Goal: Information Seeking & Learning: Find specific page/section

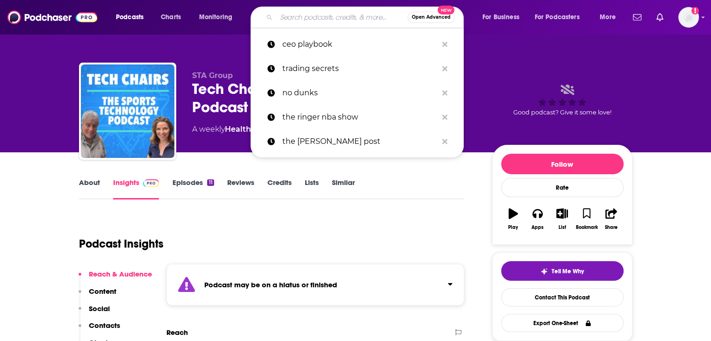
click at [294, 17] on input "Search podcasts, credits, & more..." at bounding box center [341, 17] width 131 height 15
paste input "Motorsport Sponsorship ([PERSON_NAME])"
type input "Motorsport Sponsorship ([PERSON_NAME])"
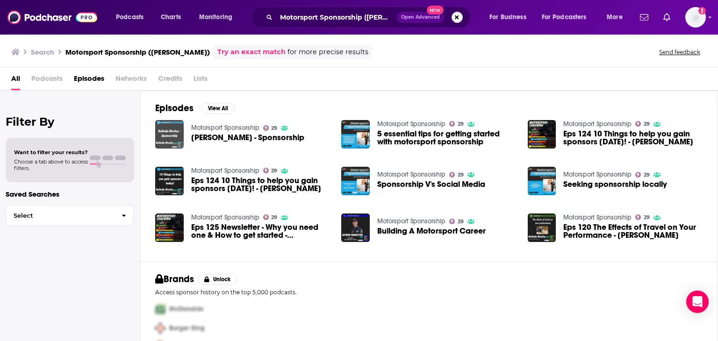
click at [175, 129] on img "Belinda Riseley - Sponsorship" at bounding box center [169, 134] width 28 height 28
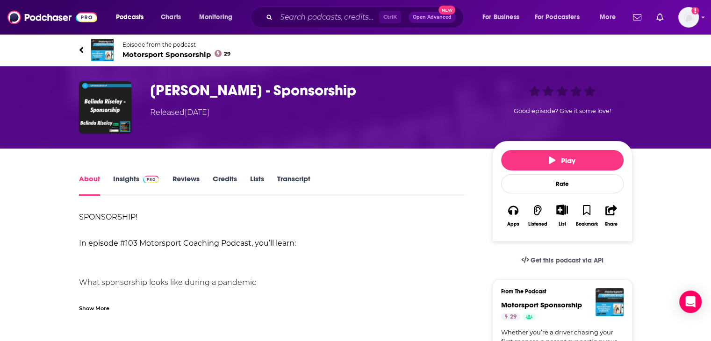
click at [129, 176] on link "Insights" at bounding box center [136, 184] width 46 height 21
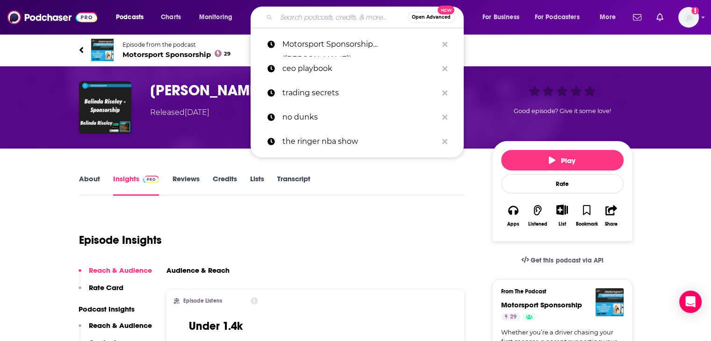
click at [289, 21] on input "Search podcasts, credits, & more..." at bounding box center [341, 17] width 131 height 15
paste input "The Business of Winning Podcast"
type input "The Business of Winning Podcast"
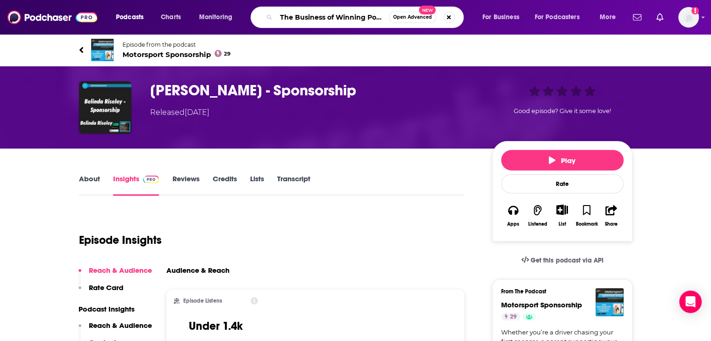
scroll to position [0, 11]
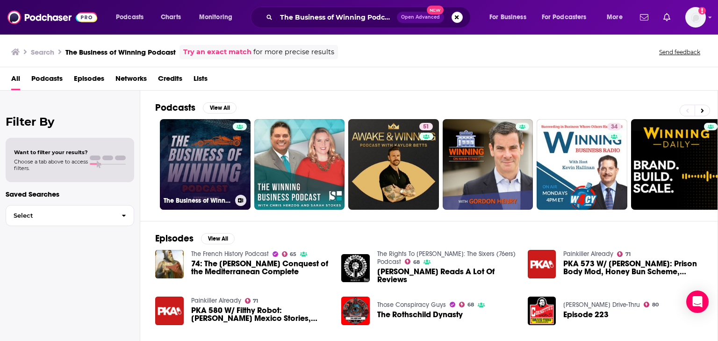
click at [206, 142] on link "The Business of Winning Podcast" at bounding box center [205, 164] width 91 height 91
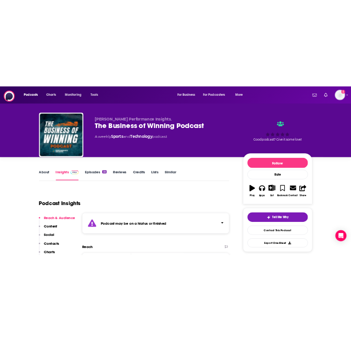
scroll to position [9, 18]
